Goal: Task Accomplishment & Management: Use online tool/utility

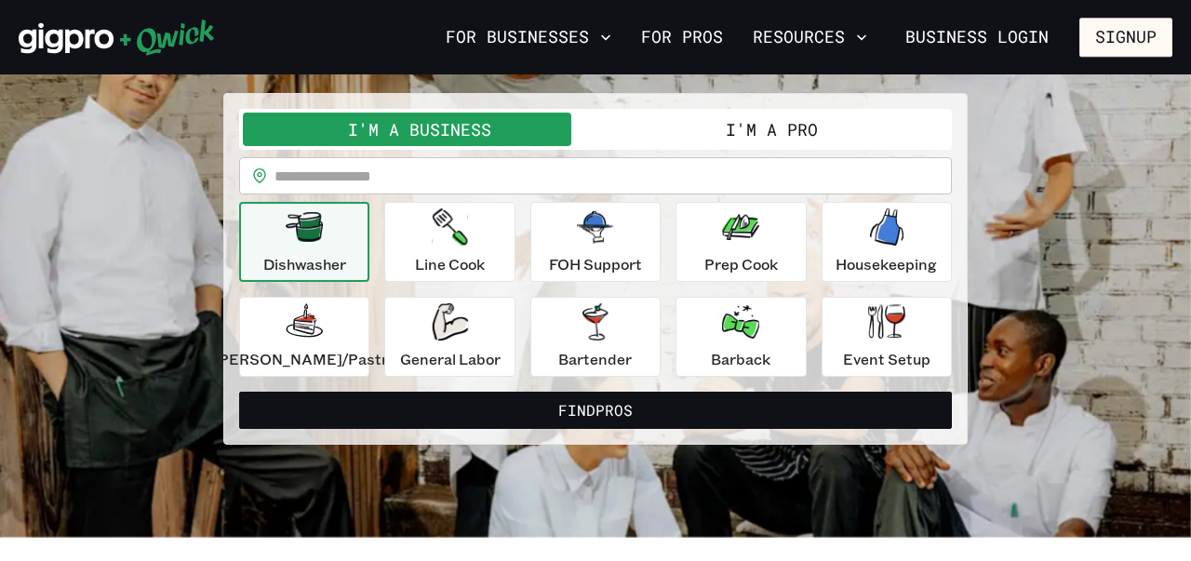
scroll to position [134, 0]
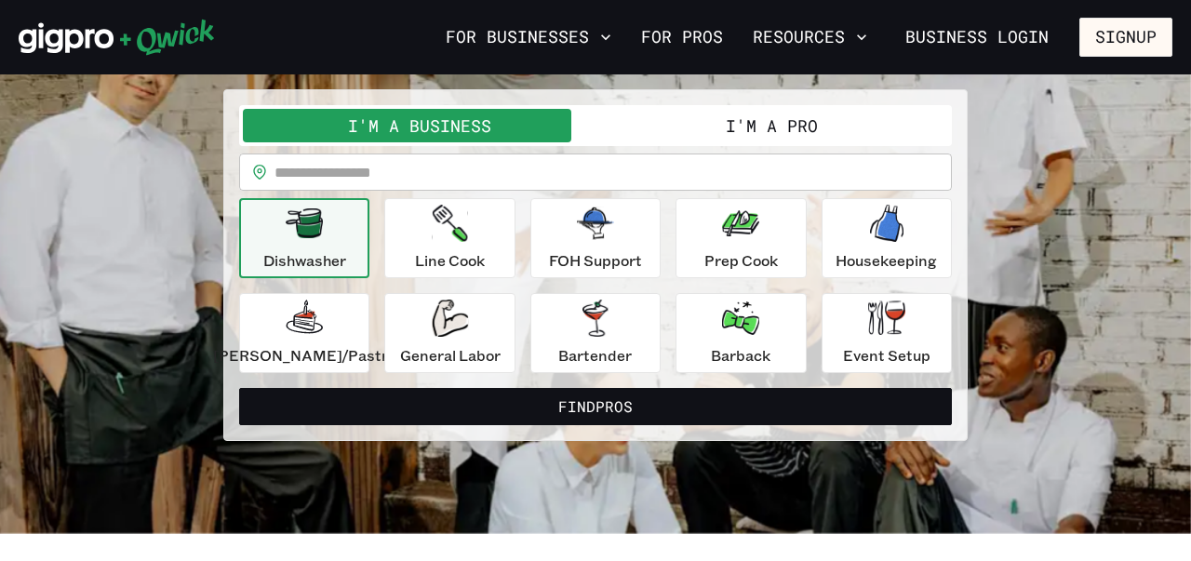
click at [684, 125] on button "I'm a Pro" at bounding box center [771, 125] width 353 height 33
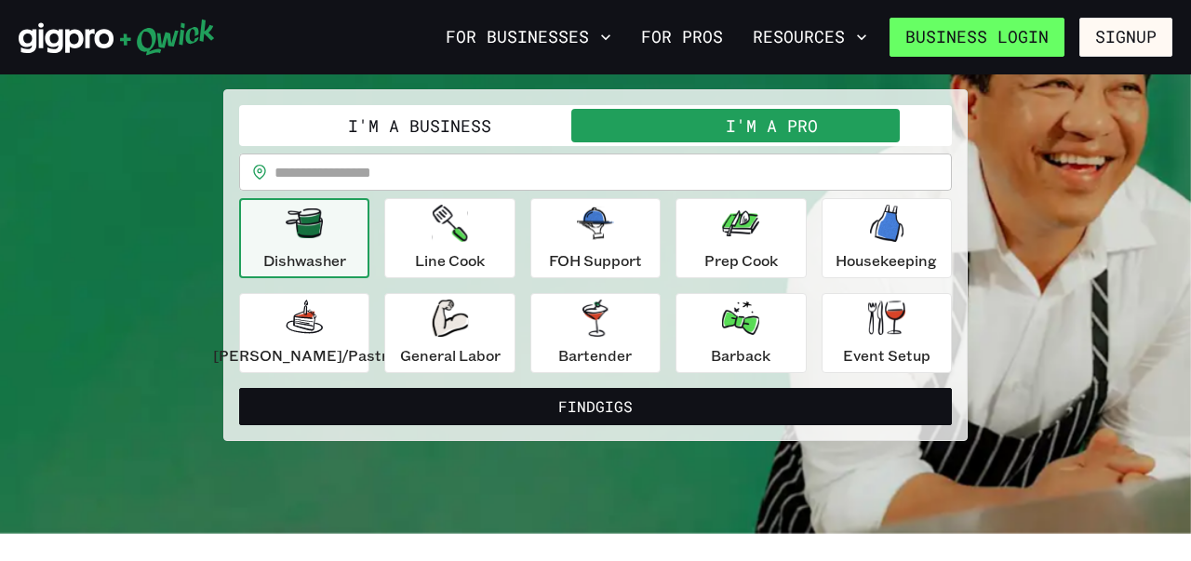
click at [1029, 35] on link "Business Login" at bounding box center [976, 37] width 175 height 39
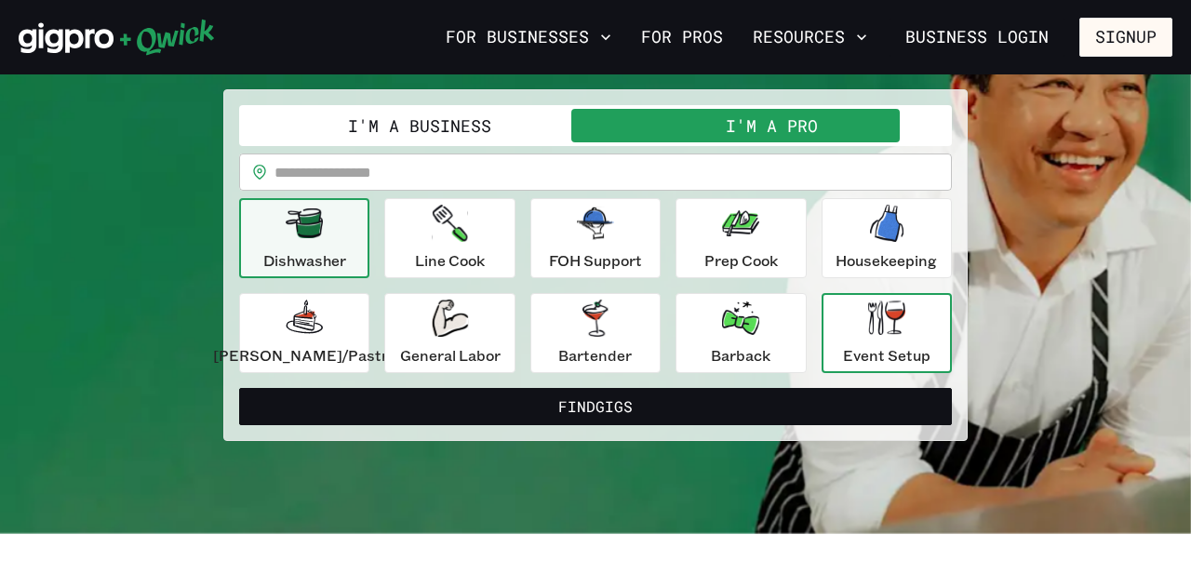
click at [885, 338] on div "Event Setup" at bounding box center [886, 333] width 87 height 67
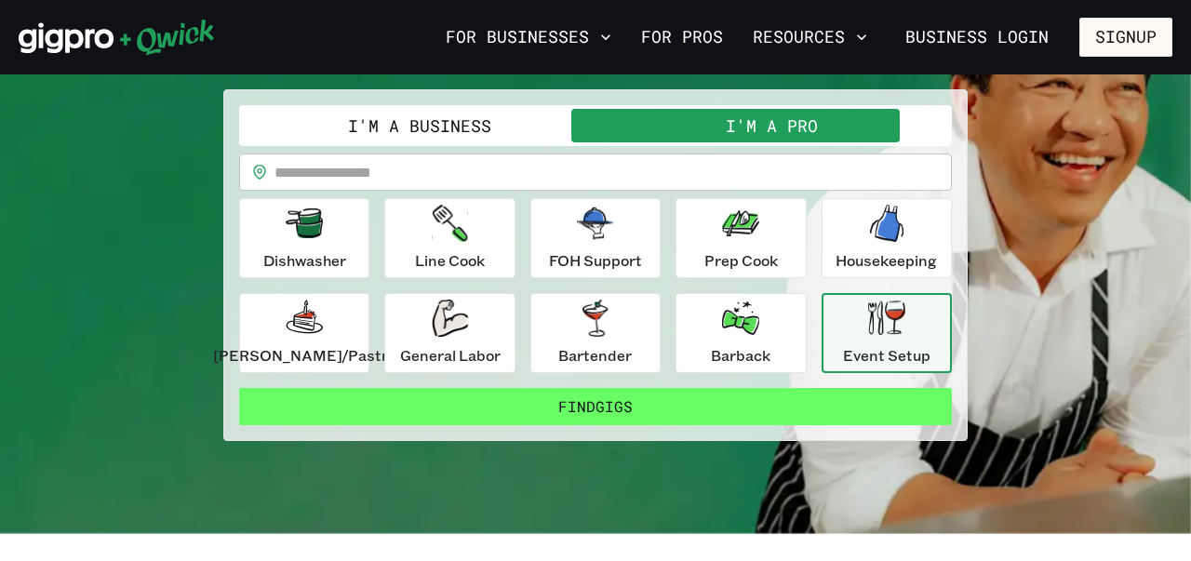
click at [728, 413] on button "Find Gigs" at bounding box center [595, 406] width 713 height 37
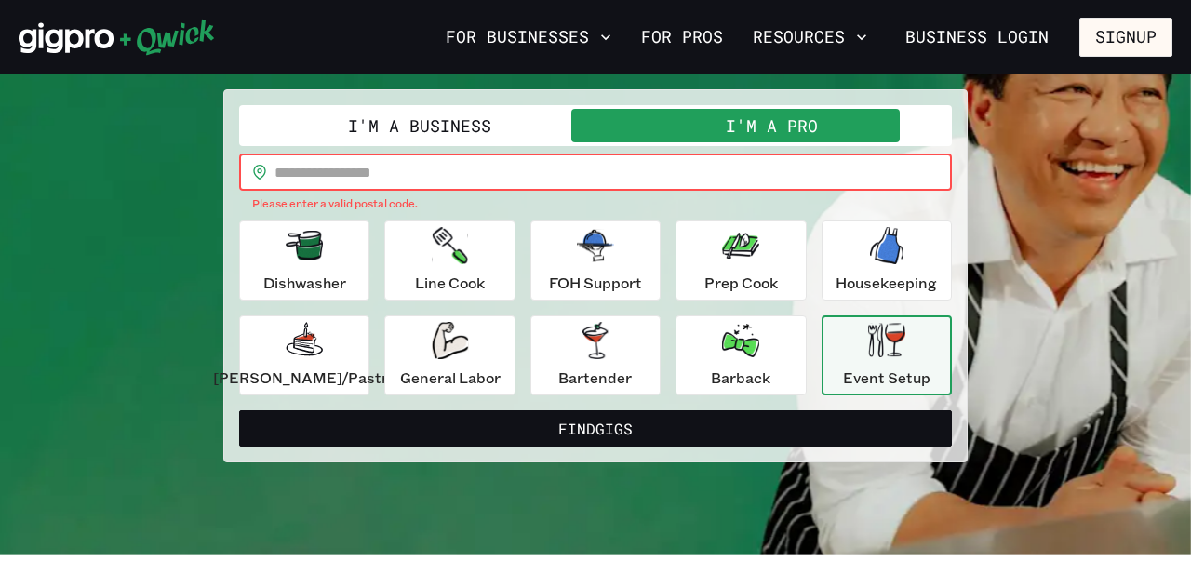
click at [519, 181] on input "text" at bounding box center [612, 172] width 677 height 37
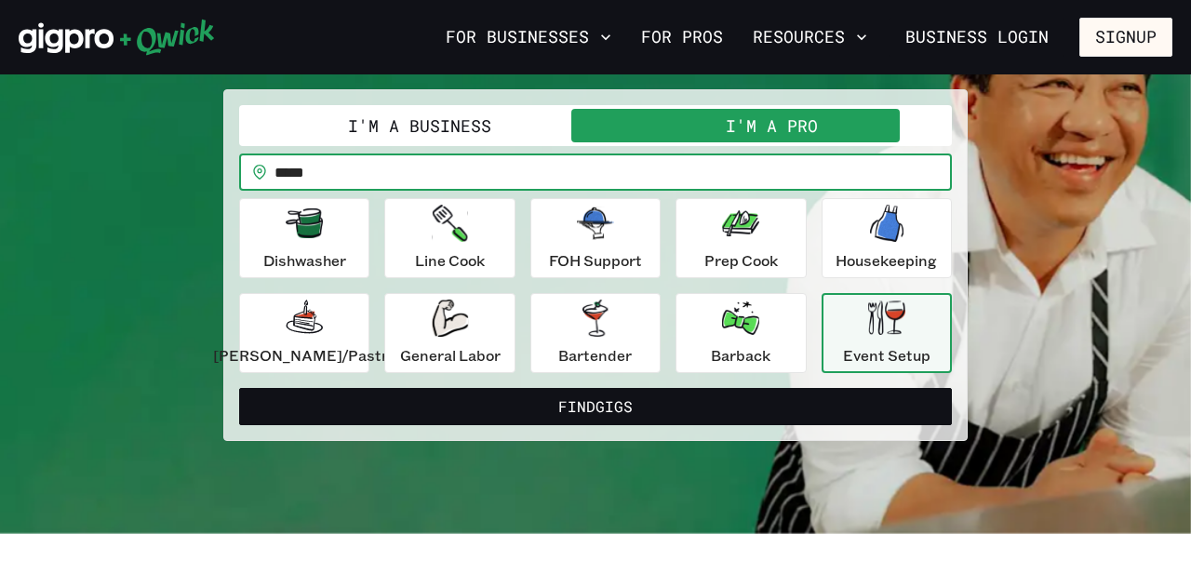
type input "*****"
click at [239, 388] on button "Find Gigs" at bounding box center [595, 406] width 713 height 37
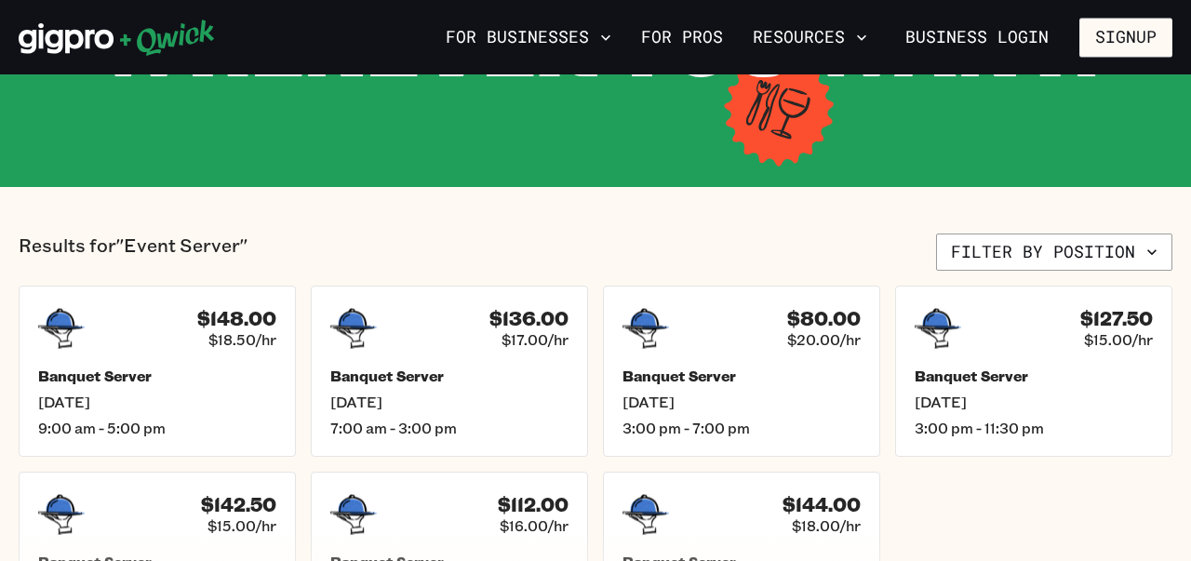
scroll to position [313, 0]
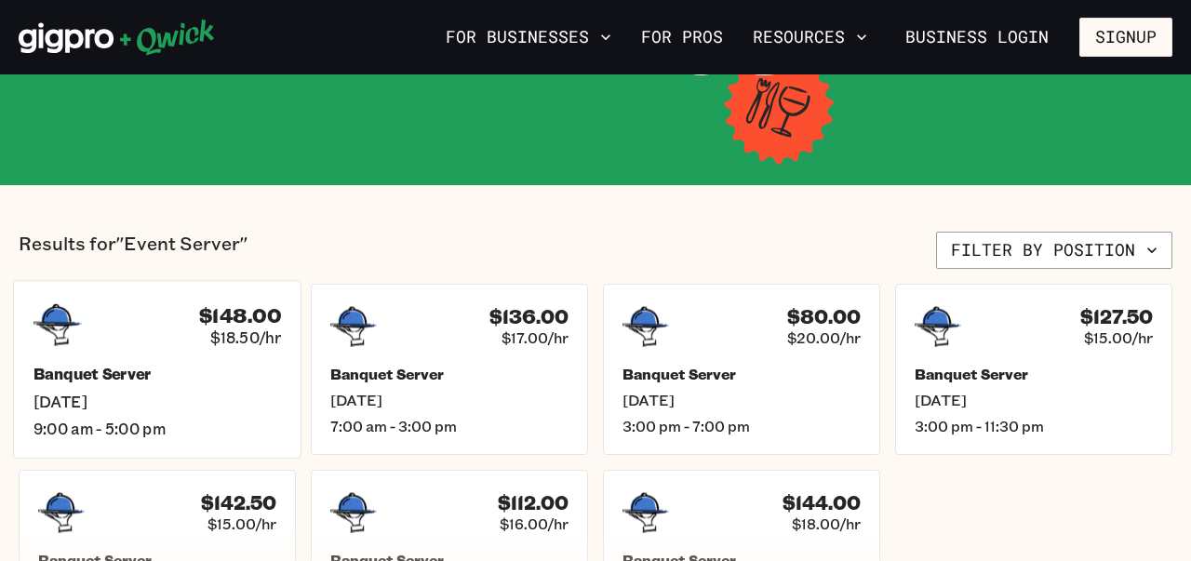
click at [124, 374] on h5 "Banquet Server" at bounding box center [156, 375] width 247 height 20
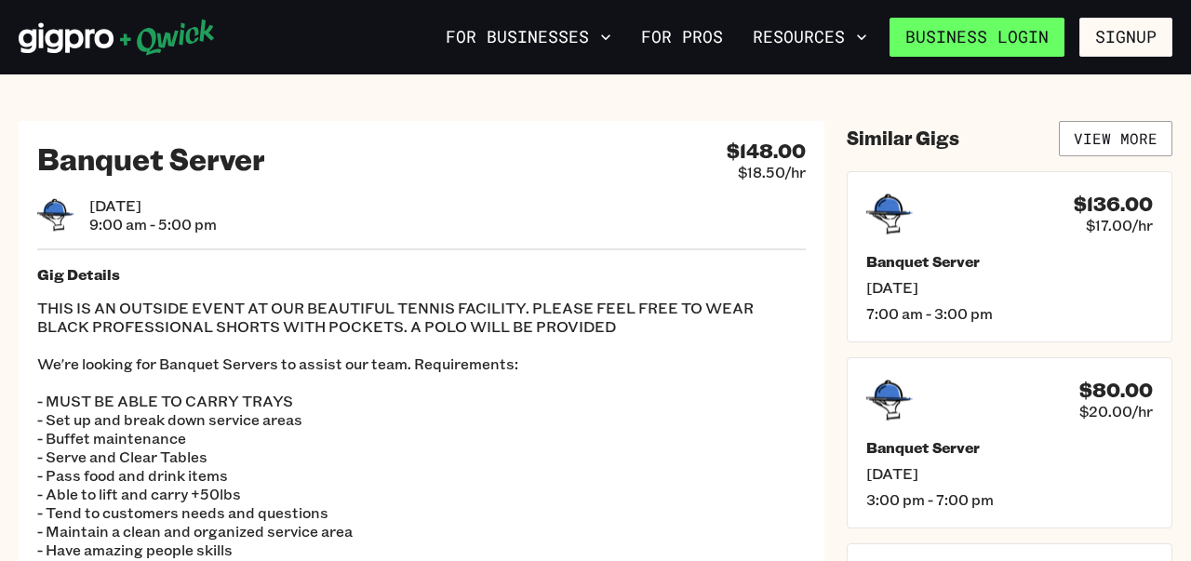
click at [1036, 35] on link "Business Login" at bounding box center [976, 37] width 175 height 39
